Goal: Navigation & Orientation: Find specific page/section

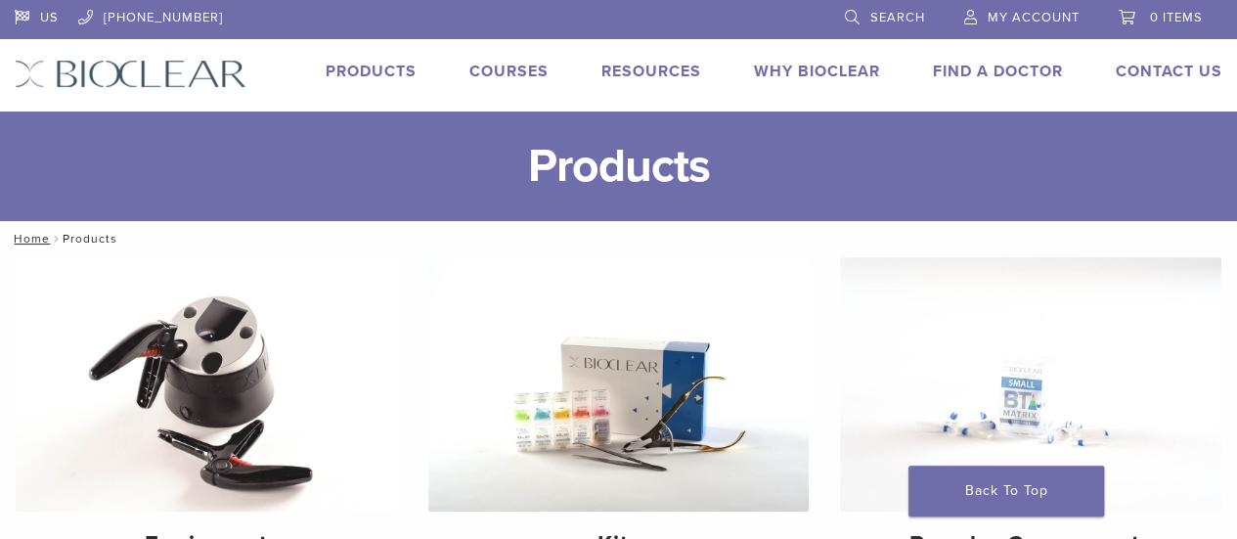
click at [497, 67] on link "Courses" at bounding box center [508, 72] width 79 height 20
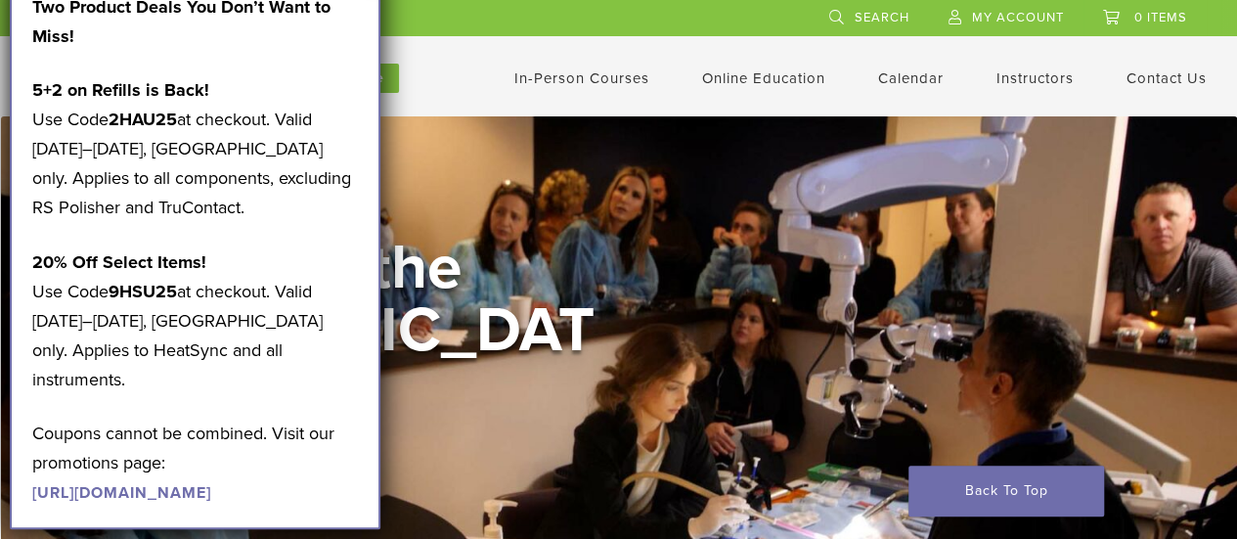
click at [201, 483] on link "https://pages.bioclearmatrix.com/Bioclear-Product-Promotion-Page" at bounding box center [121, 493] width 179 height 20
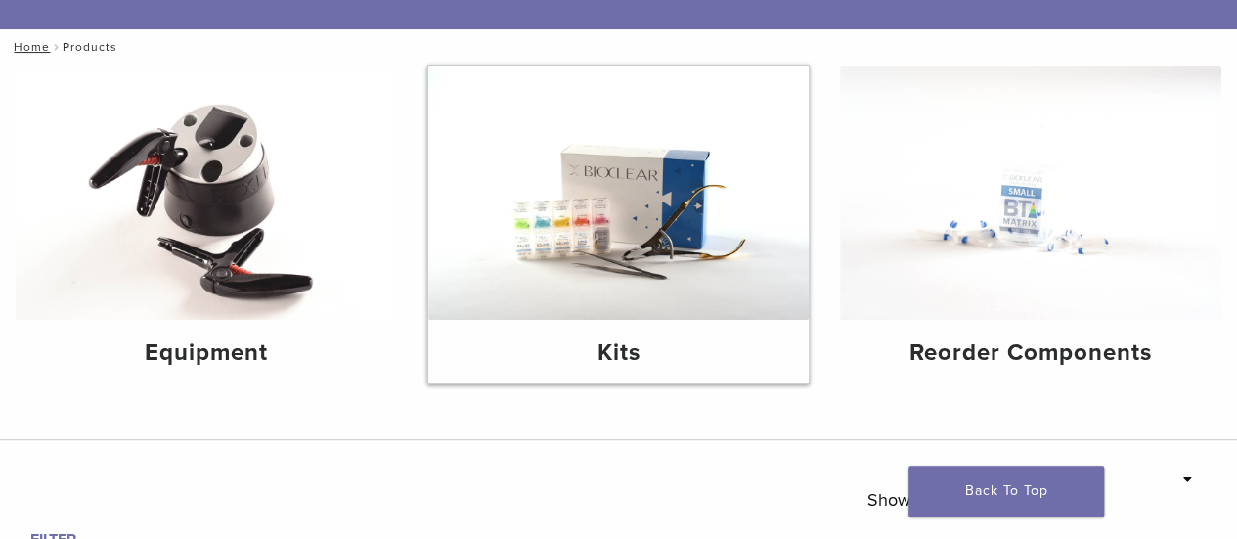
scroll to position [196, 0]
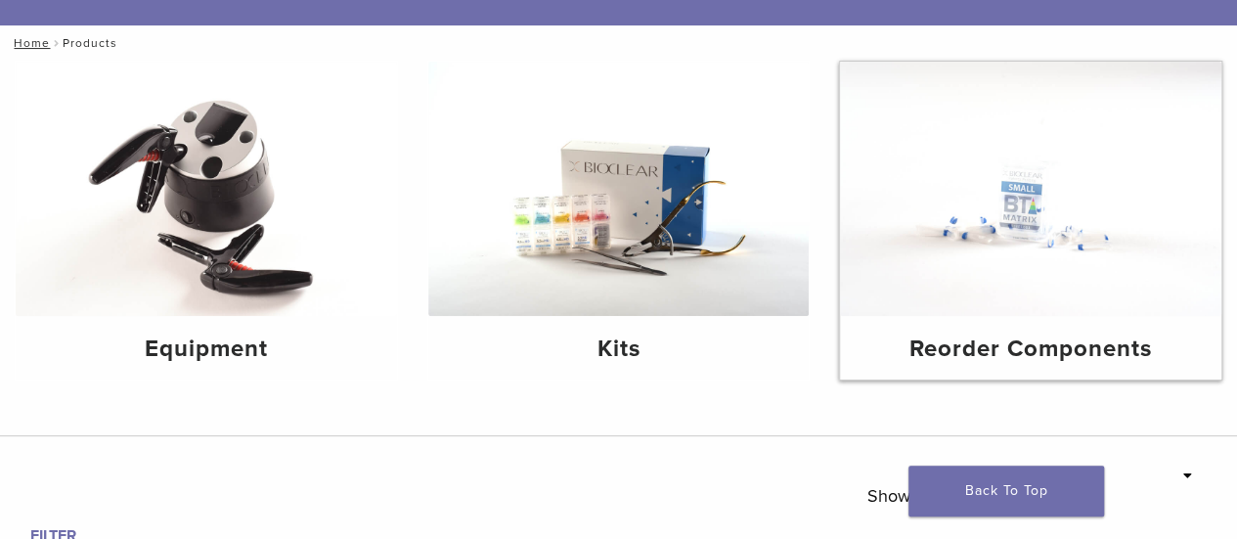
click at [1035, 194] on img at bounding box center [1030, 189] width 381 height 254
